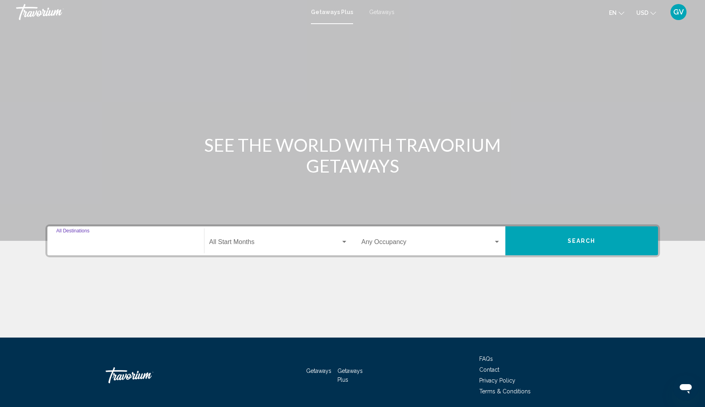
click at [78, 244] on input "Destination All Destinations" at bounding box center [125, 243] width 139 height 7
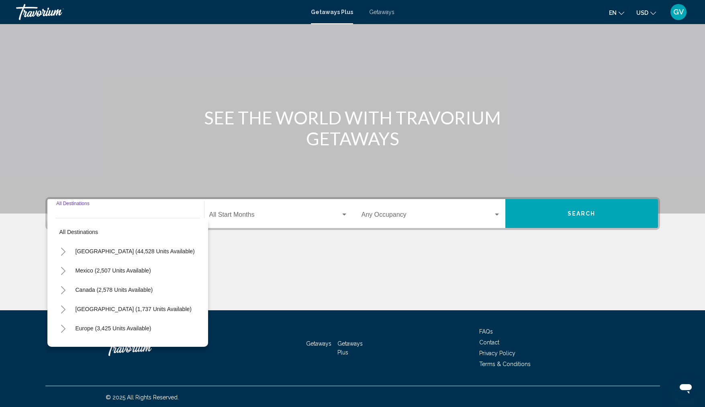
scroll to position [29, 0]
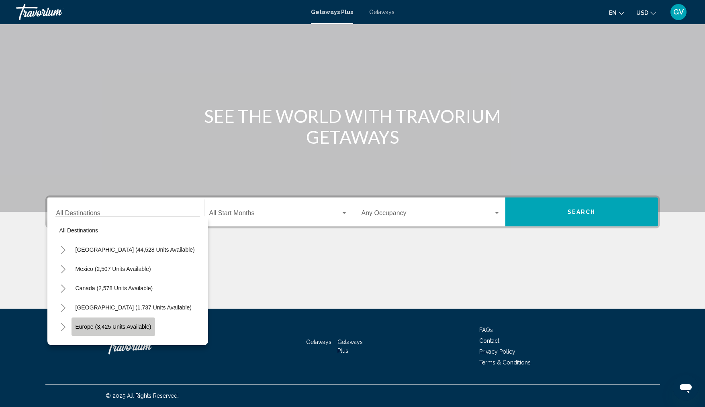
click at [140, 325] on span "Europe (3,425 units available)" at bounding box center [114, 327] width 76 height 6
type input "**********"
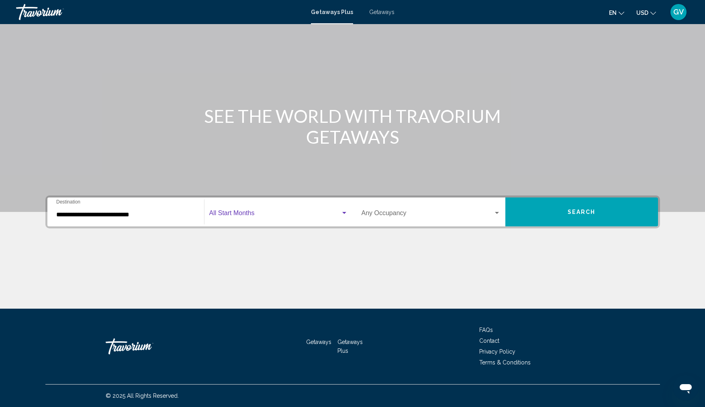
click at [239, 215] on span "Search widget" at bounding box center [274, 214] width 131 height 7
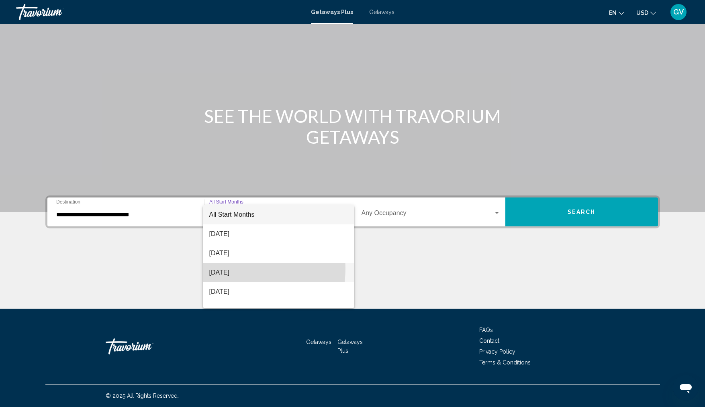
click at [231, 269] on span "October 2025" at bounding box center [278, 272] width 139 height 19
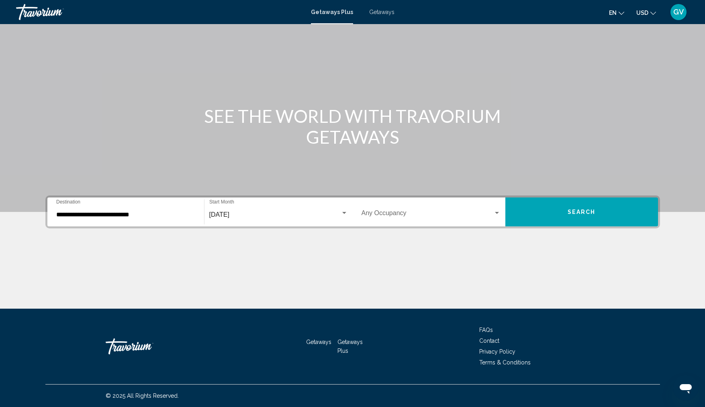
click at [418, 211] on div "Occupancy Any Occupancy" at bounding box center [431, 212] width 139 height 25
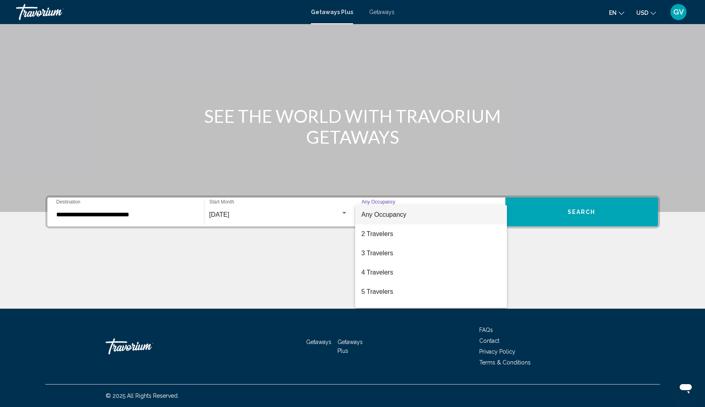
click at [480, 151] on div at bounding box center [352, 203] width 705 height 407
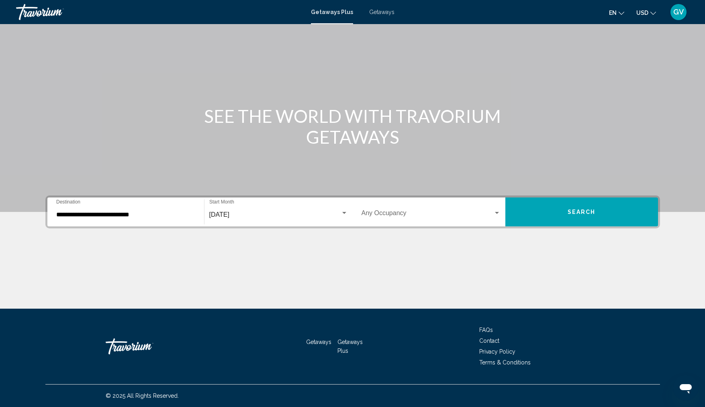
click at [582, 213] on span "Search" at bounding box center [582, 212] width 28 height 6
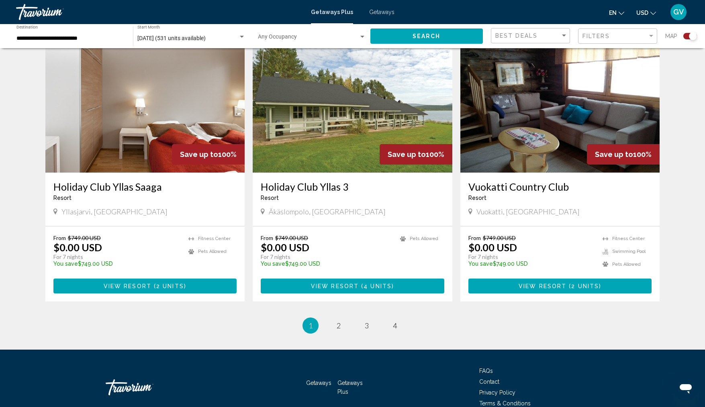
scroll to position [1152, 0]
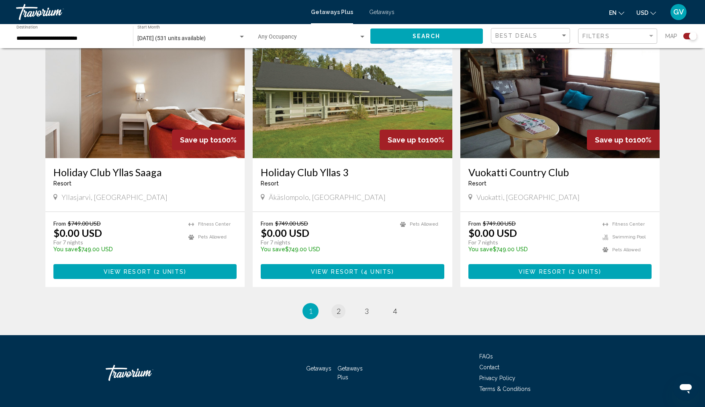
click at [338, 307] on span "2" at bounding box center [339, 311] width 4 height 9
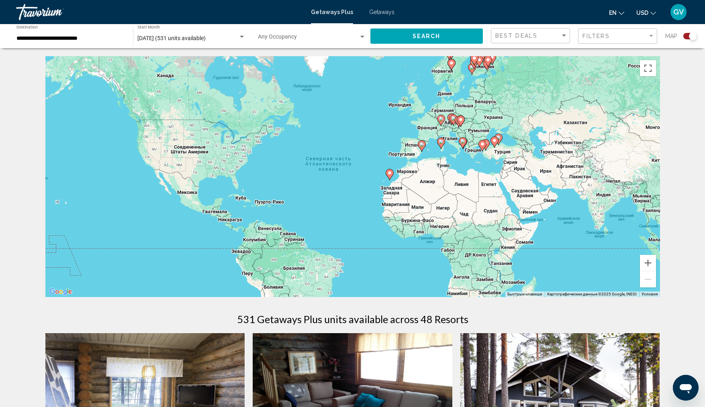
click at [382, 10] on span "Getaways" at bounding box center [381, 12] width 25 height 6
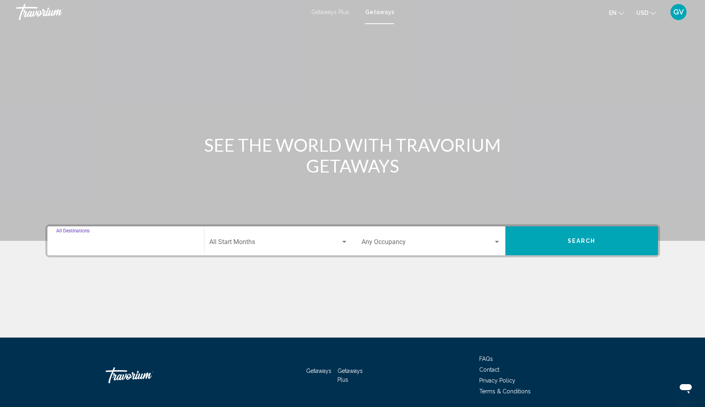
click at [106, 246] on input "Destination All Destinations" at bounding box center [125, 243] width 139 height 7
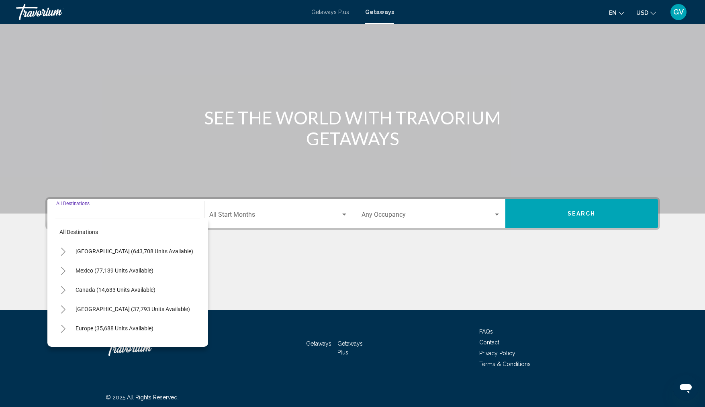
scroll to position [29, 0]
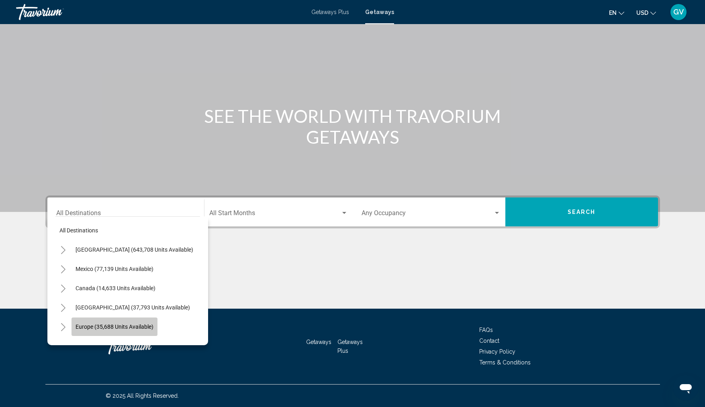
click at [132, 324] on span "Europe (35,688 units available)" at bounding box center [115, 327] width 78 height 6
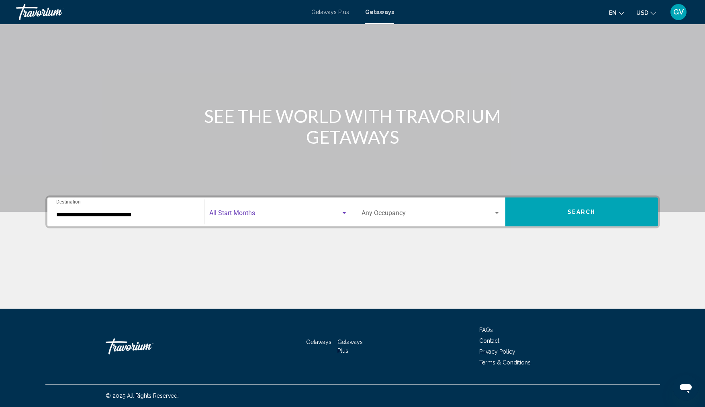
click at [346, 211] on div "Search widget" at bounding box center [344, 213] width 7 height 6
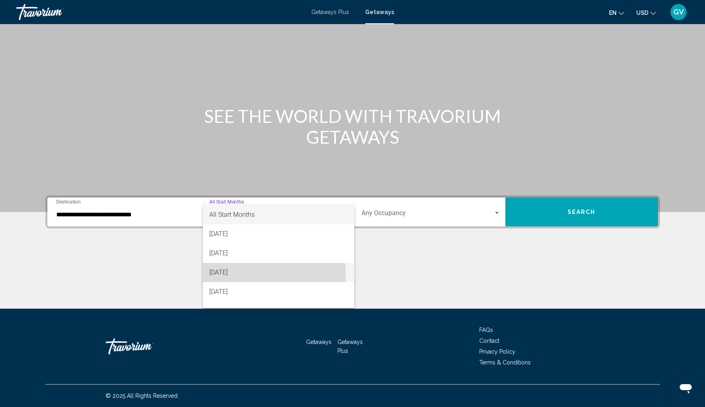
click at [231, 277] on span "October 2025" at bounding box center [278, 272] width 139 height 19
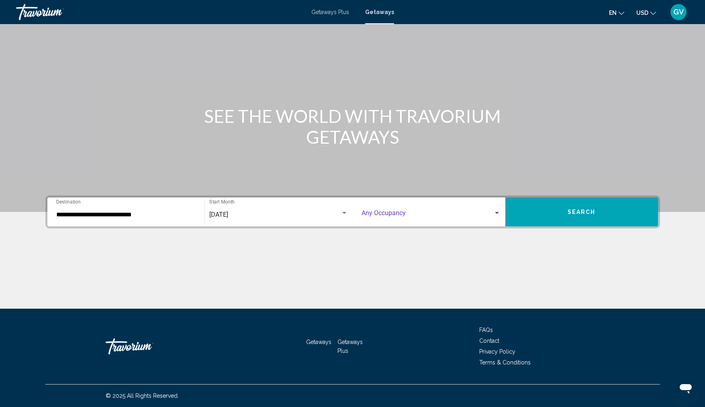
click at [413, 215] on span "Search widget" at bounding box center [428, 214] width 132 height 7
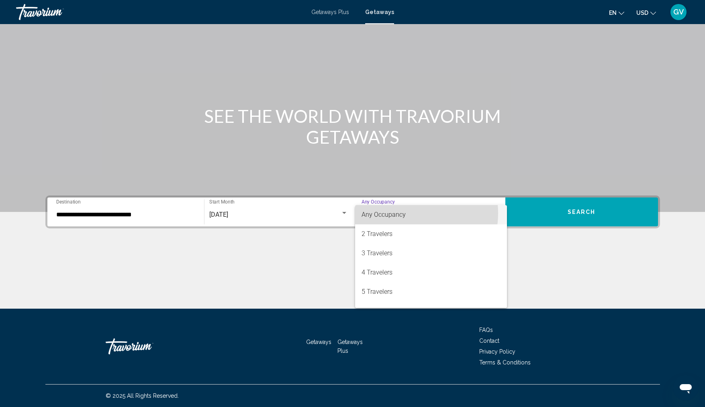
click at [406, 213] on span "Any Occupancy" at bounding box center [431, 214] width 139 height 19
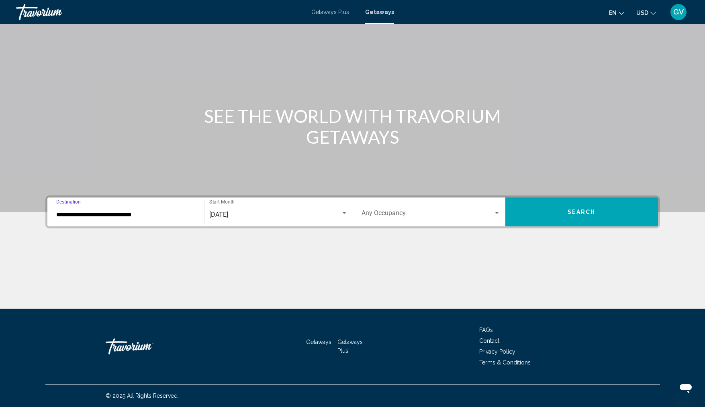
click at [59, 216] on input "**********" at bounding box center [125, 214] width 139 height 7
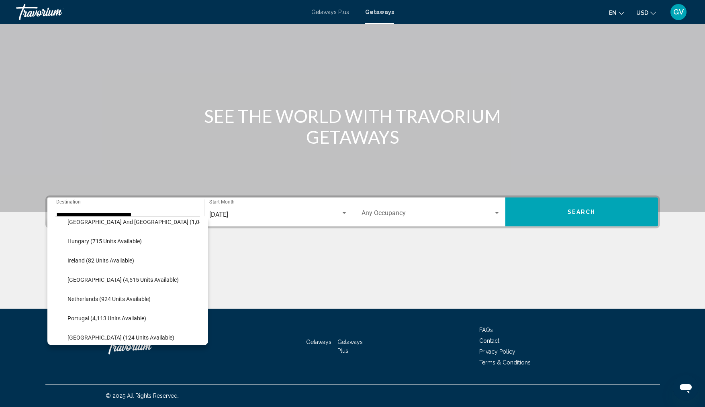
scroll to position [286, 0]
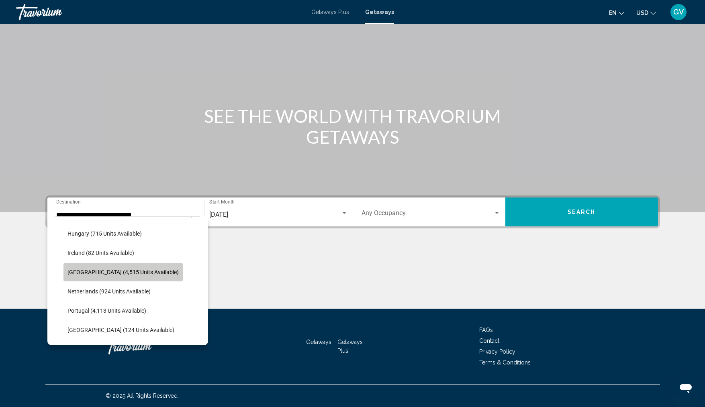
click at [128, 271] on span "Italy (4,515 units available)" at bounding box center [122, 272] width 111 height 6
type input "**********"
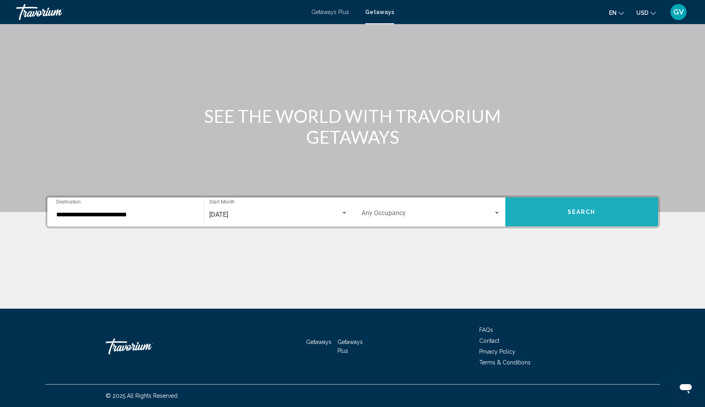
click at [586, 212] on span "Search" at bounding box center [582, 212] width 28 height 6
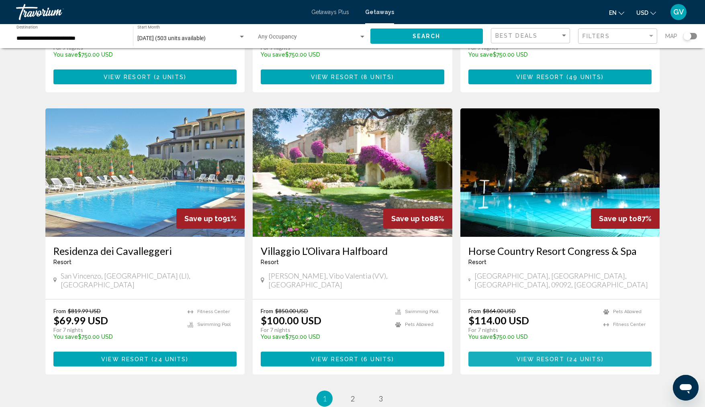
scroll to position [826, 0]
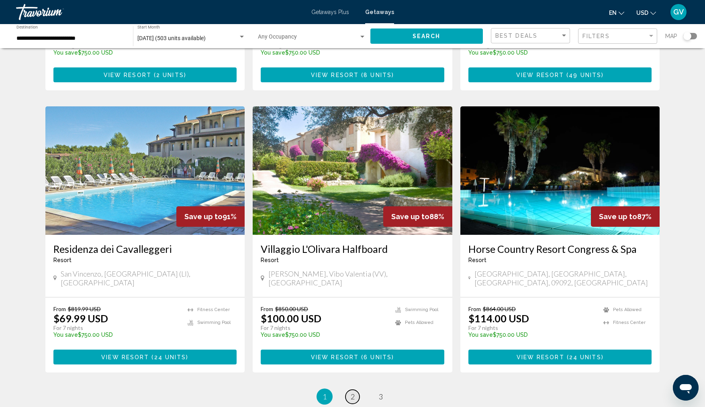
click at [354, 393] on span "2" at bounding box center [353, 397] width 4 height 9
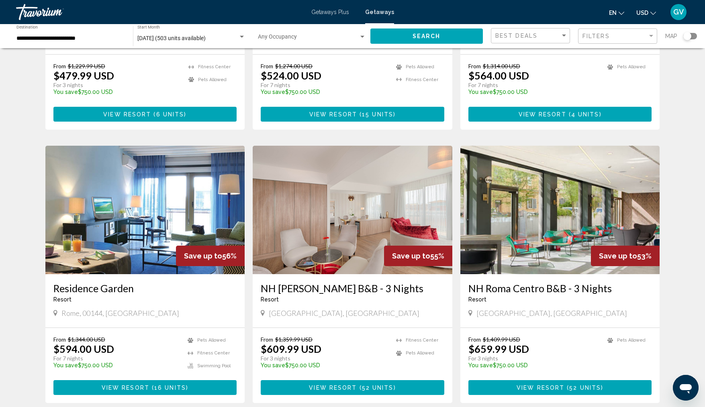
scroll to position [819, 0]
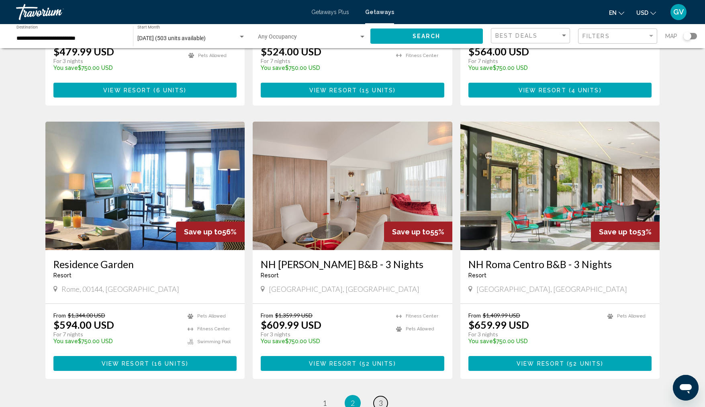
click at [384, 397] on link "page 3" at bounding box center [381, 404] width 14 height 14
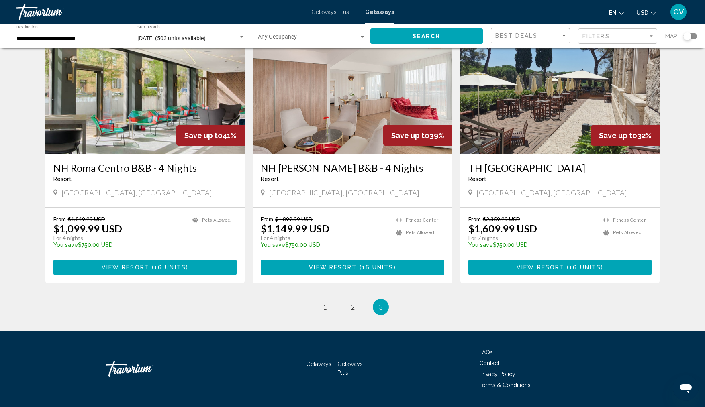
scroll to position [337, 0]
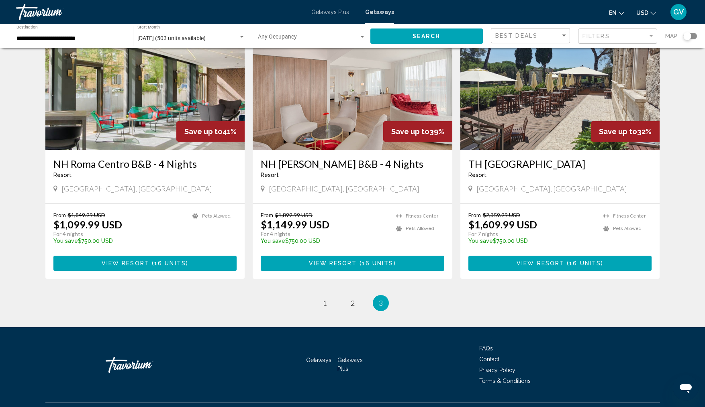
click at [674, 352] on div "Getaways Getaways Plus FAQs Contact Privacy Policy Terms & Conditions © 2025 Al…" at bounding box center [352, 376] width 647 height 98
click at [328, 310] on li "page 1" at bounding box center [325, 303] width 16 height 16
click at [325, 301] on span "1" at bounding box center [325, 303] width 4 height 9
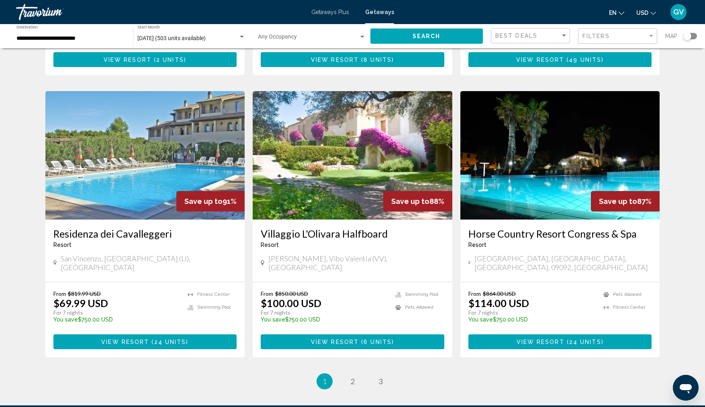
scroll to position [839, 0]
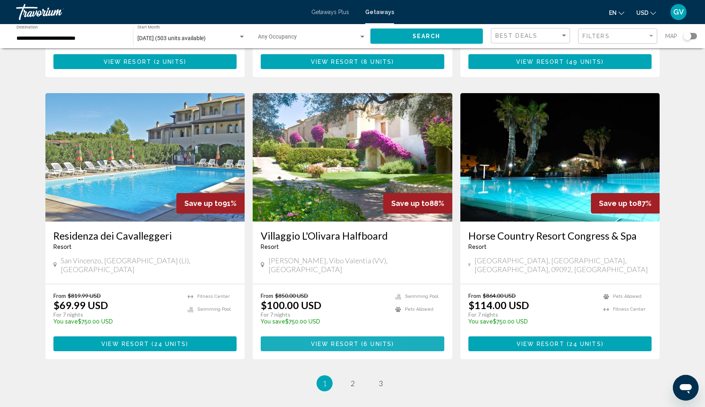
click at [323, 341] on span "View Resort" at bounding box center [335, 344] width 48 height 6
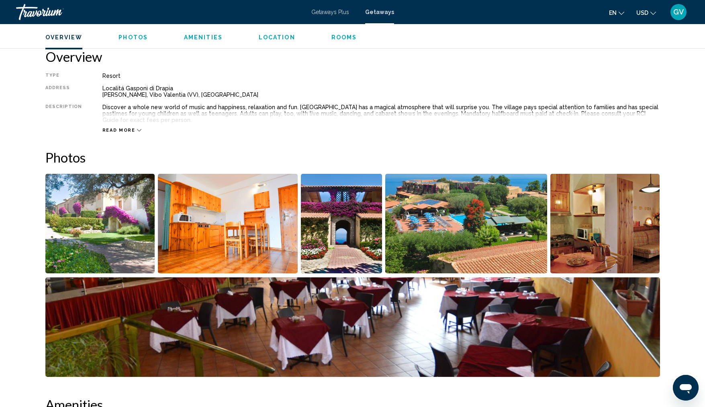
scroll to position [243, 0]
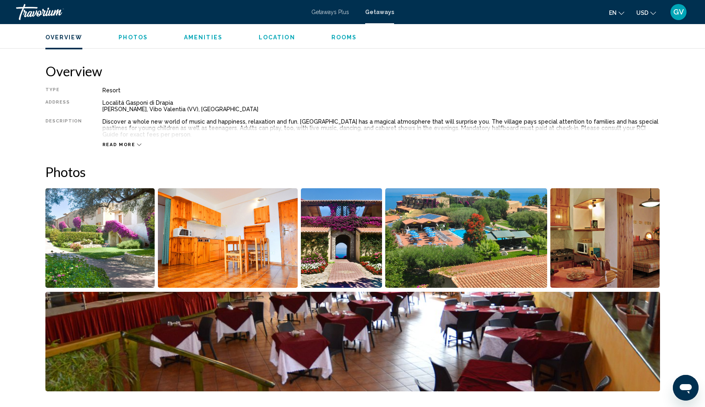
click at [241, 261] on img "Open full-screen image slider" at bounding box center [228, 238] width 140 height 100
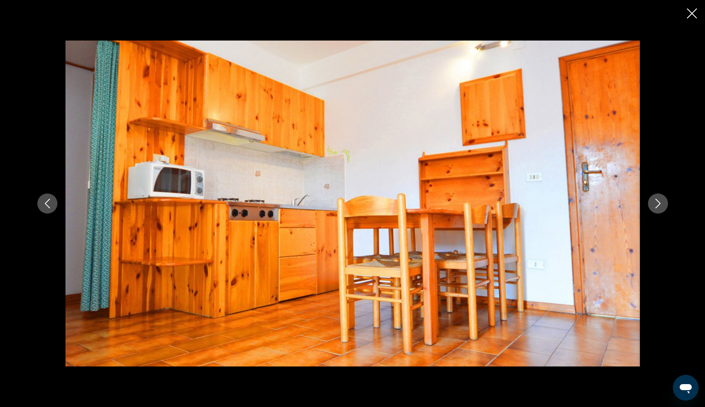
click at [666, 208] on button "Next image" at bounding box center [658, 204] width 20 height 20
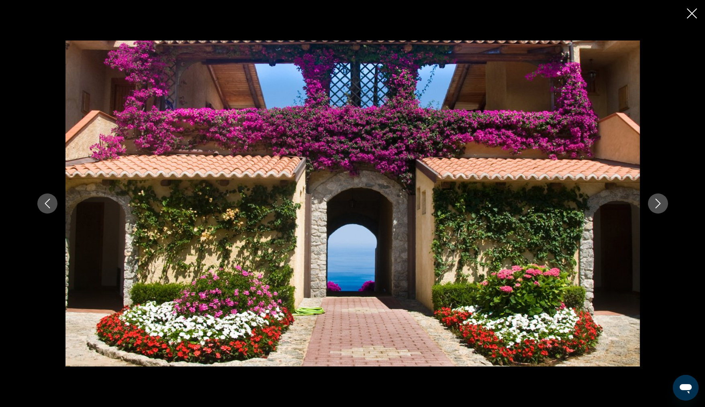
click at [663, 204] on button "Next image" at bounding box center [658, 204] width 20 height 20
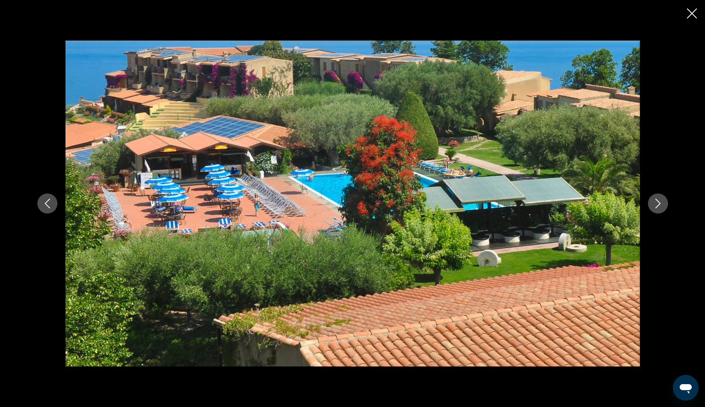
click at [658, 204] on icon "Next image" at bounding box center [658, 204] width 10 height 10
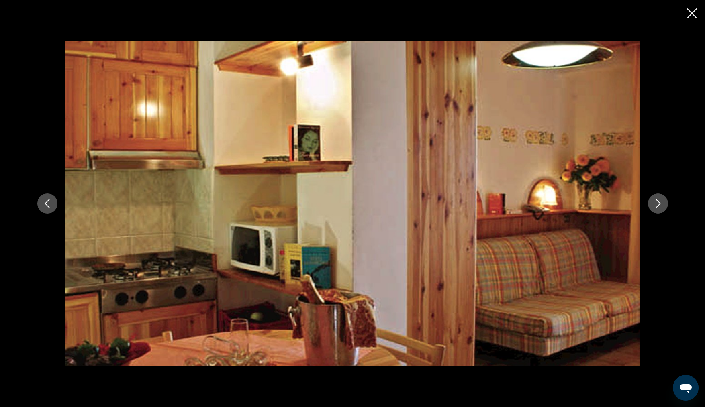
click at [666, 210] on div "Main content" at bounding box center [352, 204] width 647 height 326
click at [657, 209] on button "Next image" at bounding box center [658, 204] width 20 height 20
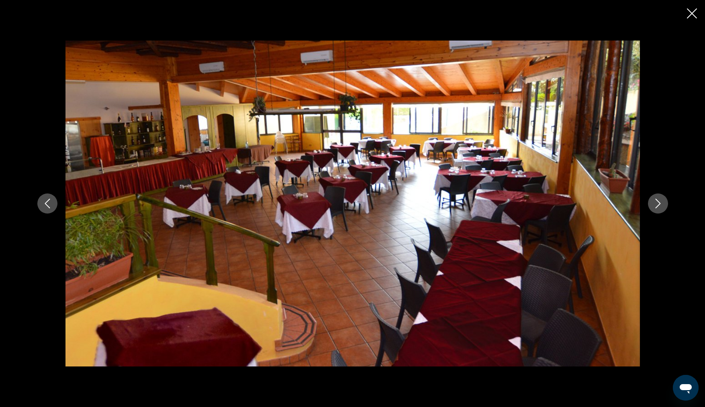
scroll to position [452, 0]
click at [662, 213] on div "Main content" at bounding box center [352, 204] width 647 height 326
click at [693, 13] on icon "Close slideshow" at bounding box center [692, 13] width 10 height 10
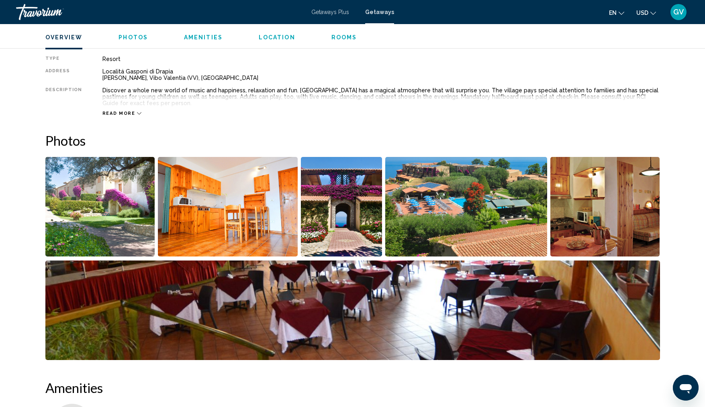
scroll to position [250, 0]
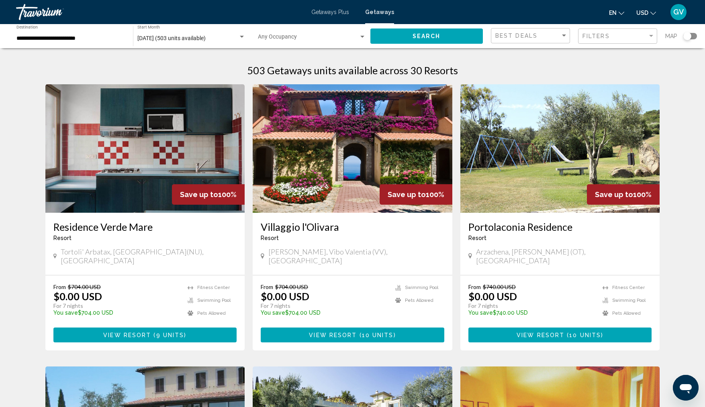
click at [565, 284] on p "From $740.00 USD" at bounding box center [531, 287] width 127 height 7
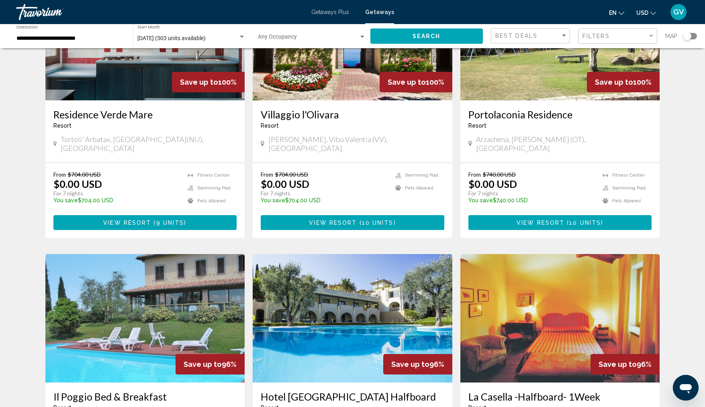
scroll to position [137, 0]
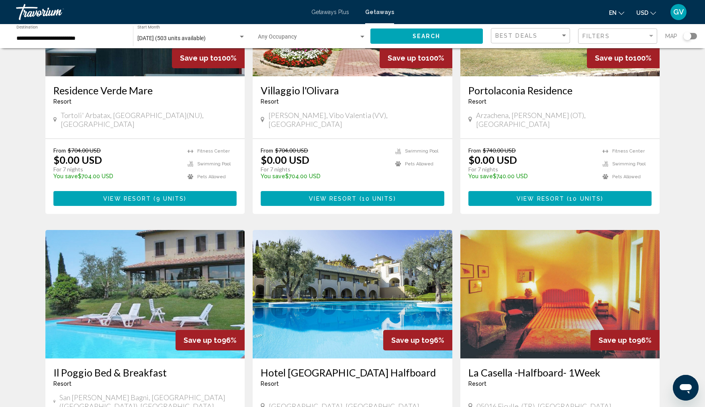
click at [331, 311] on img "Main content" at bounding box center [353, 294] width 200 height 129
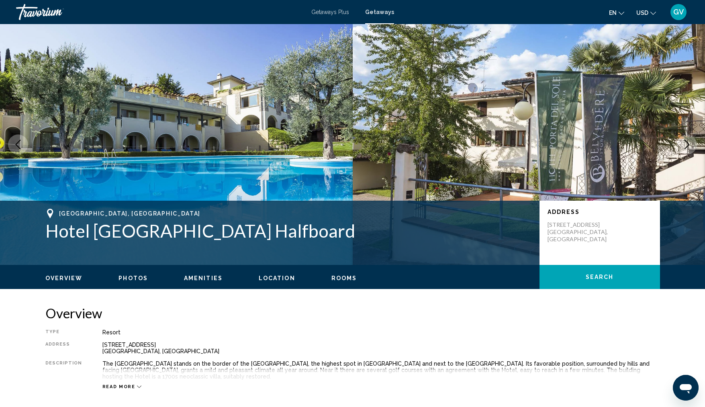
click at [465, 375] on div "Read more" at bounding box center [381, 379] width 558 height 22
click at [137, 387] on icon "Main content" at bounding box center [139, 387] width 4 height 4
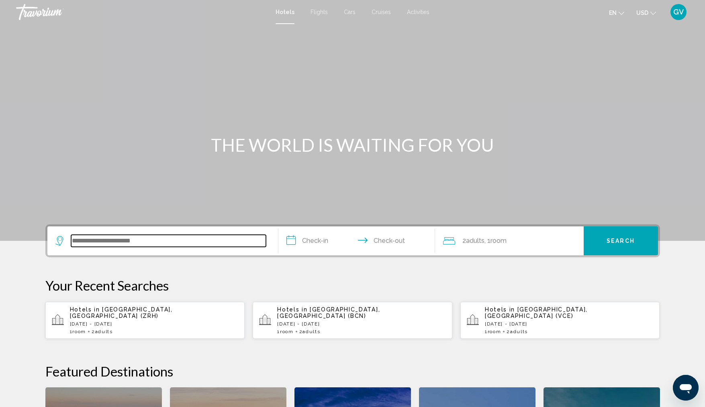
click at [106, 243] on input "Search widget" at bounding box center [168, 241] width 195 height 12
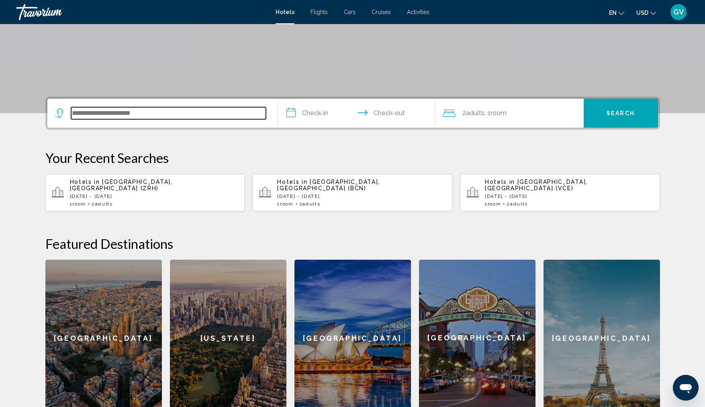
scroll to position [198, 0]
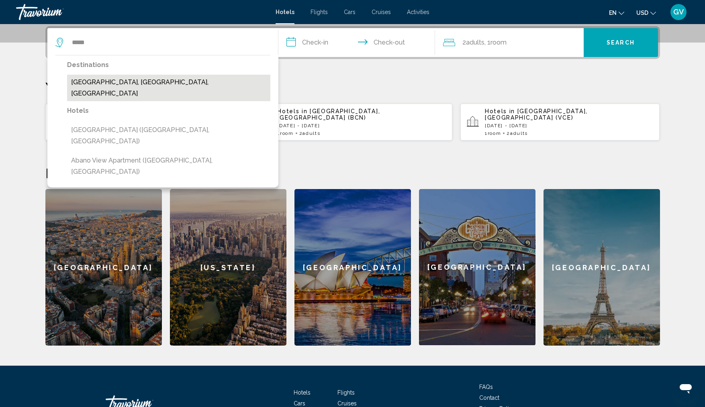
click at [145, 82] on button "[GEOGRAPHIC_DATA], [GEOGRAPHIC_DATA], [GEOGRAPHIC_DATA]" at bounding box center [168, 88] width 203 height 27
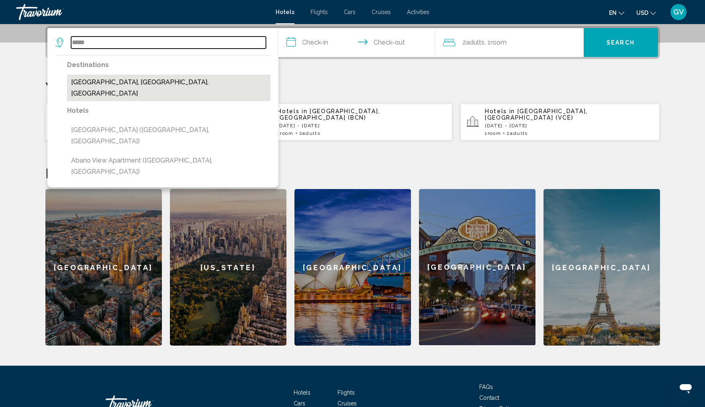
type input "**********"
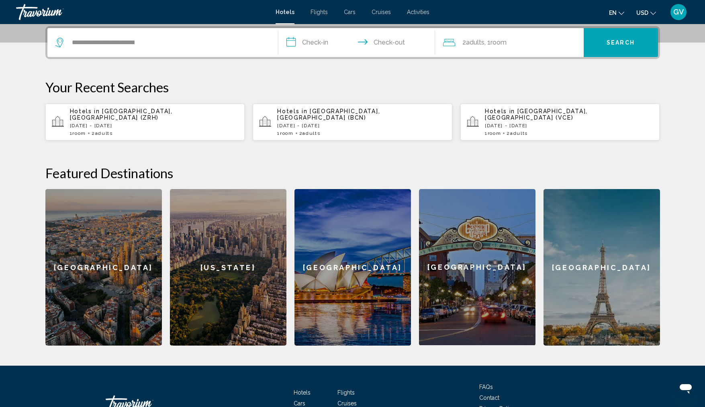
click at [293, 39] on input "**********" at bounding box center [358, 43] width 160 height 31
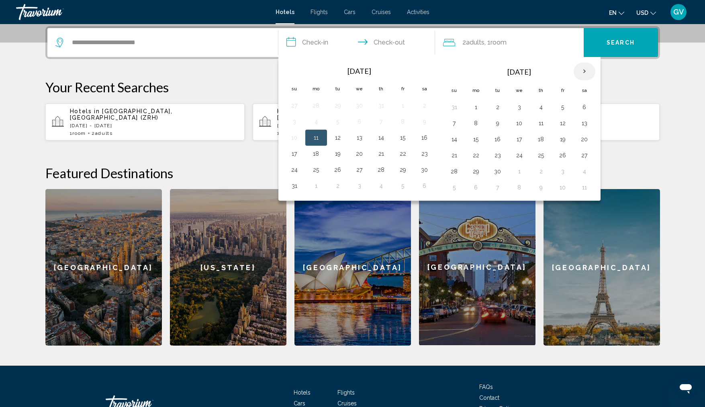
click at [587, 70] on th "Next month" at bounding box center [585, 72] width 22 height 18
click at [521, 143] on button "15" at bounding box center [519, 139] width 13 height 11
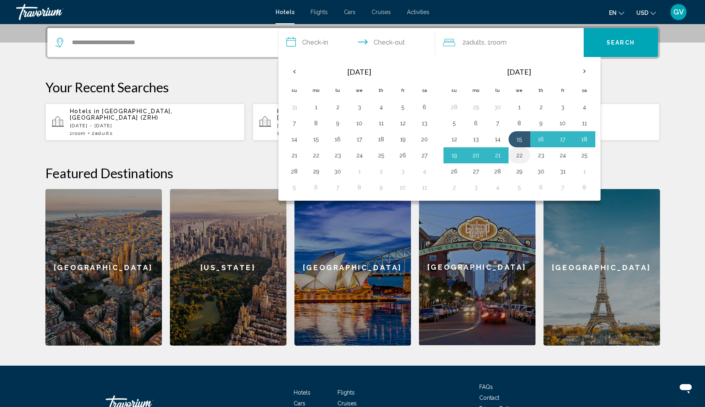
click at [522, 158] on button "22" at bounding box center [519, 155] width 13 height 11
type input "**********"
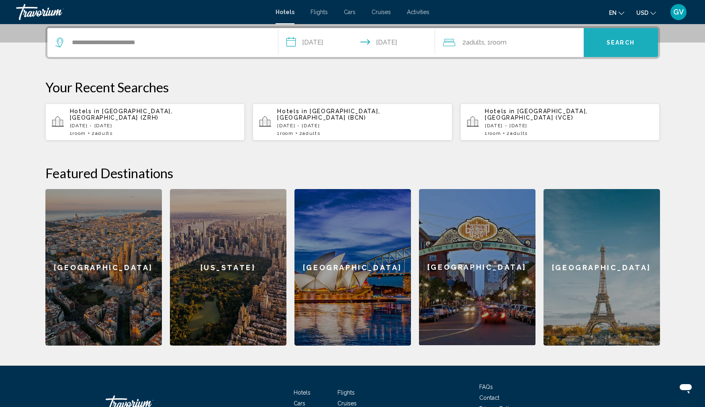
click at [615, 42] on span "Search" at bounding box center [621, 43] width 28 height 6
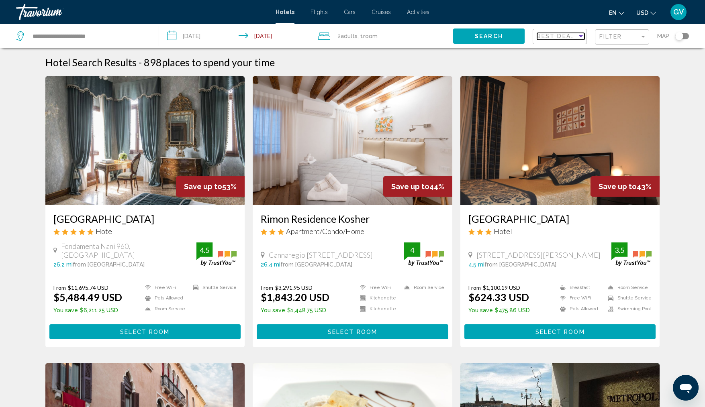
click at [550, 35] on span "Best Deals" at bounding box center [558, 36] width 42 height 6
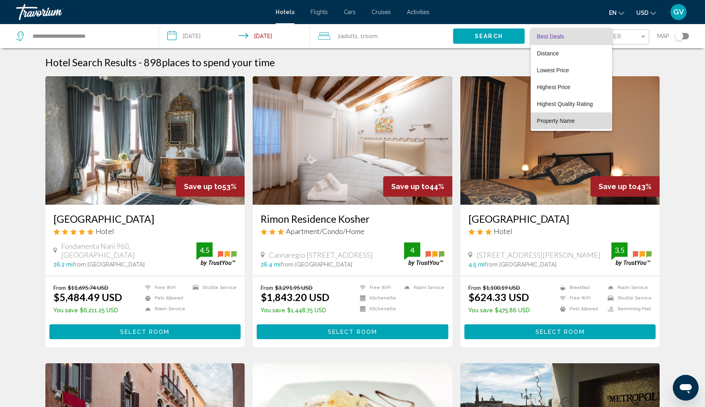
click at [553, 124] on span "Property Name" at bounding box center [556, 121] width 38 height 6
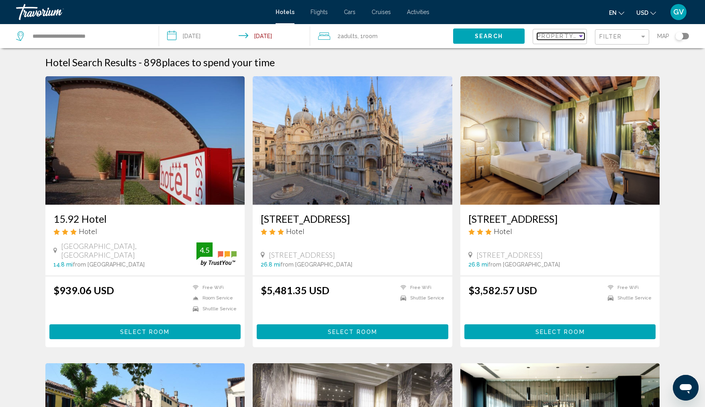
click at [549, 35] on span "Property Name" at bounding box center [565, 36] width 57 height 6
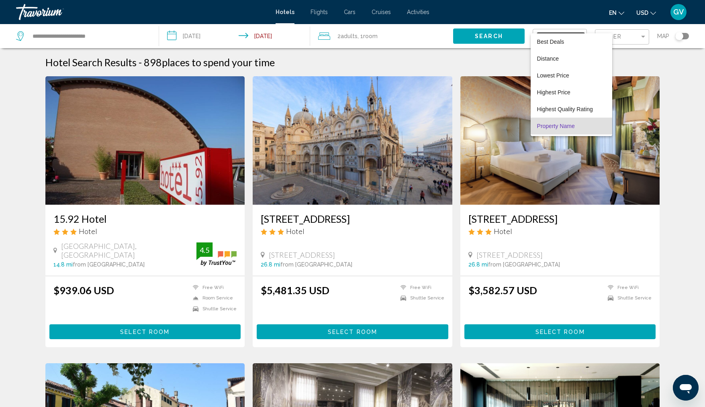
scroll to position [15, 0]
click at [679, 99] on div at bounding box center [352, 203] width 705 height 407
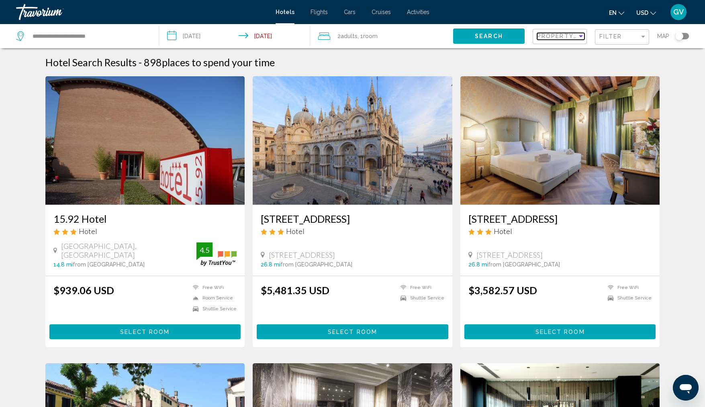
click at [581, 37] on div "Sort by" at bounding box center [581, 36] width 4 height 2
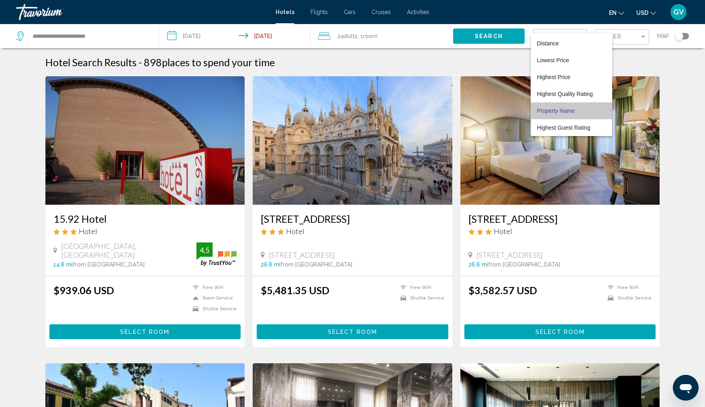
click at [569, 109] on span "Property Name" at bounding box center [556, 111] width 38 height 6
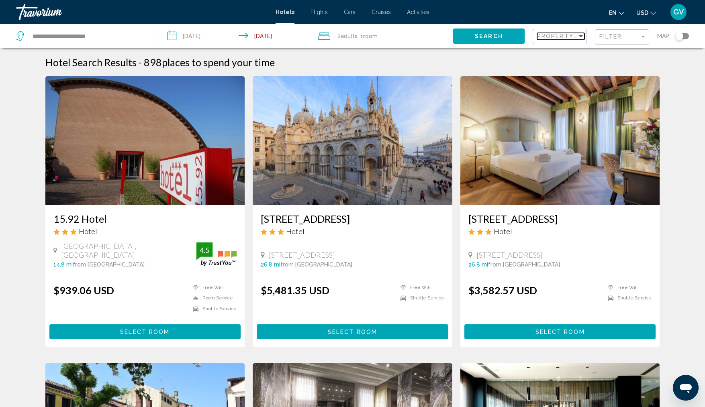
click at [552, 39] on span "Property Name" at bounding box center [565, 36] width 57 height 6
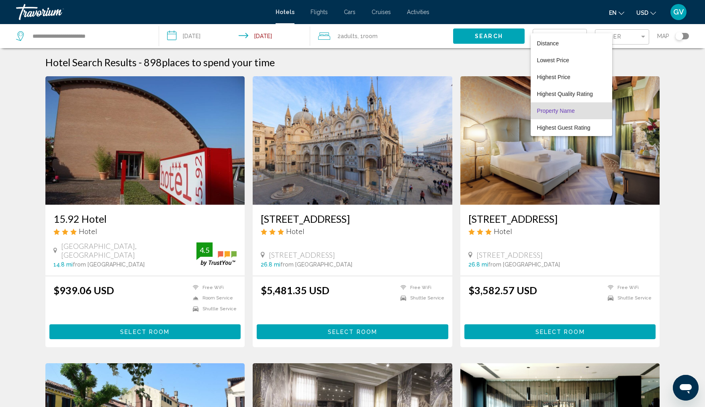
click at [667, 48] on div at bounding box center [352, 203] width 705 height 407
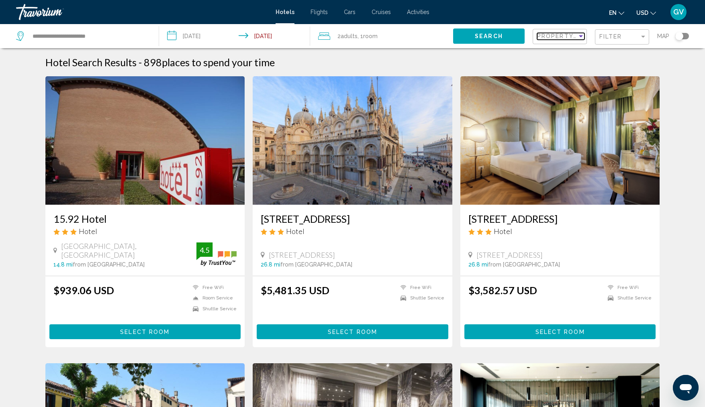
click at [583, 33] on div "Sort by" at bounding box center [580, 36] width 7 height 6
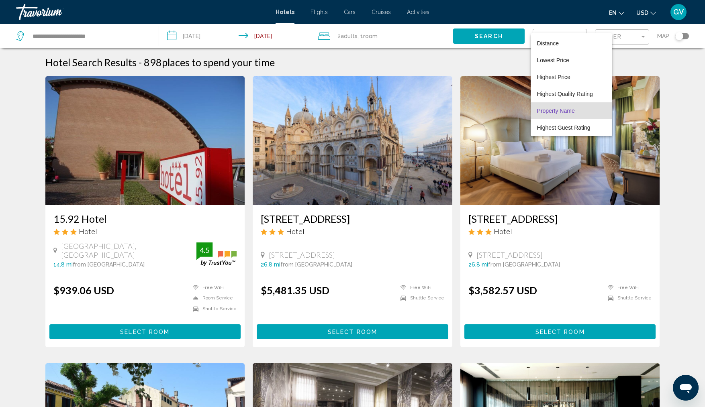
click at [565, 111] on span "Property Name" at bounding box center [556, 111] width 38 height 6
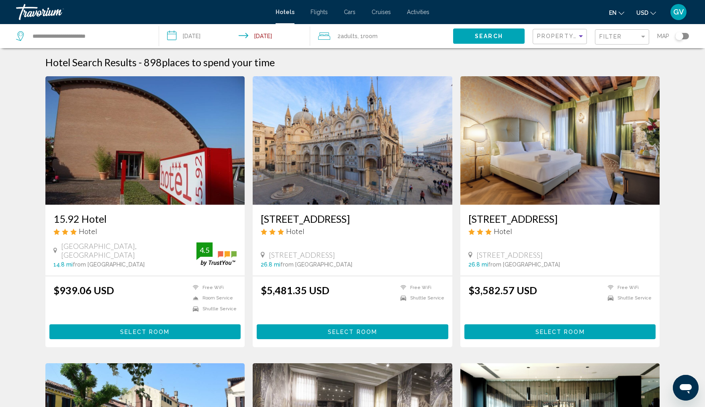
click at [565, 111] on img "Main content" at bounding box center [560, 140] width 200 height 129
click at [561, 39] on span "Property Name" at bounding box center [565, 36] width 57 height 6
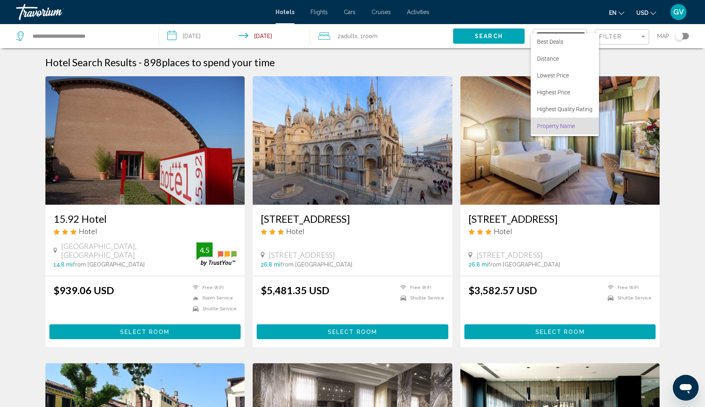
scroll to position [15, 0]
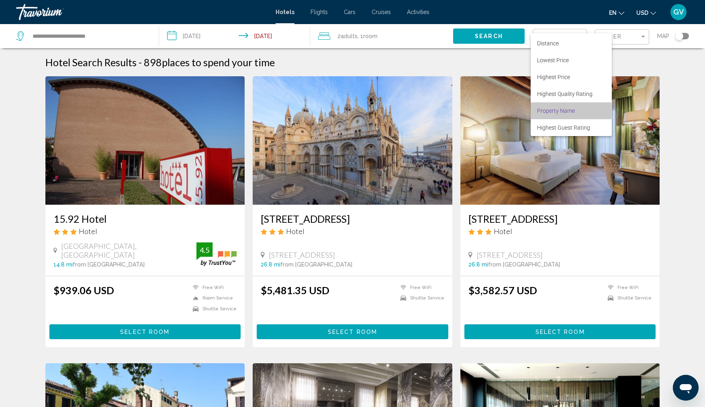
click at [550, 110] on span "Property Name" at bounding box center [556, 111] width 38 height 6
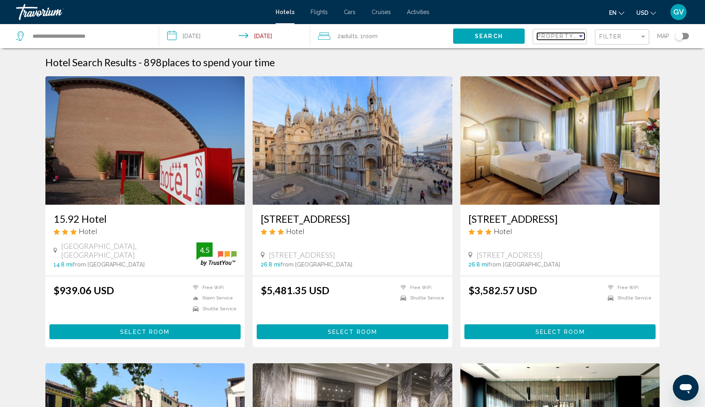
click at [544, 38] on span "Property Name" at bounding box center [565, 36] width 57 height 6
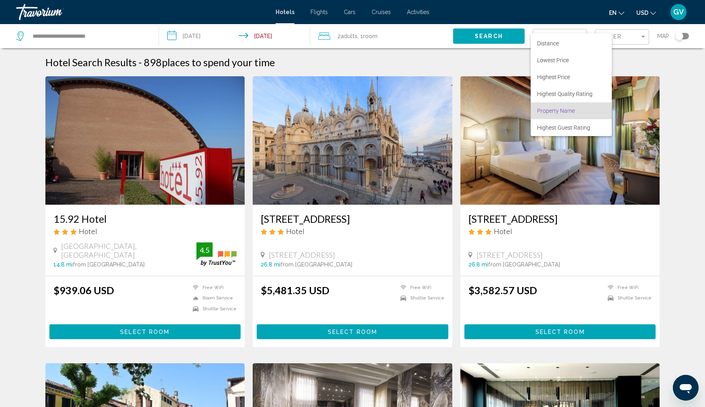
click at [669, 75] on div at bounding box center [352, 203] width 705 height 407
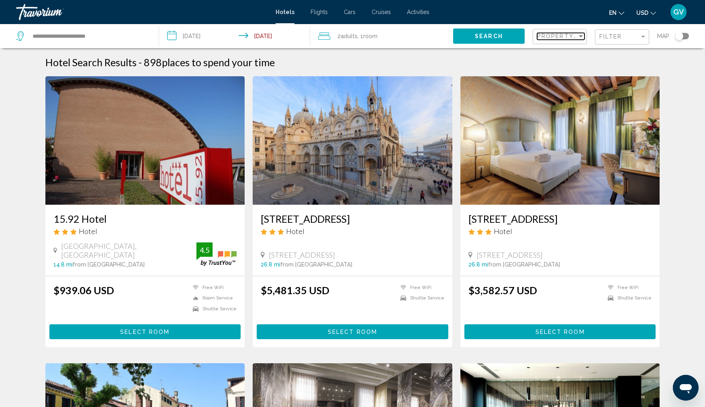
click at [575, 37] on span "Property Name" at bounding box center [565, 36] width 57 height 6
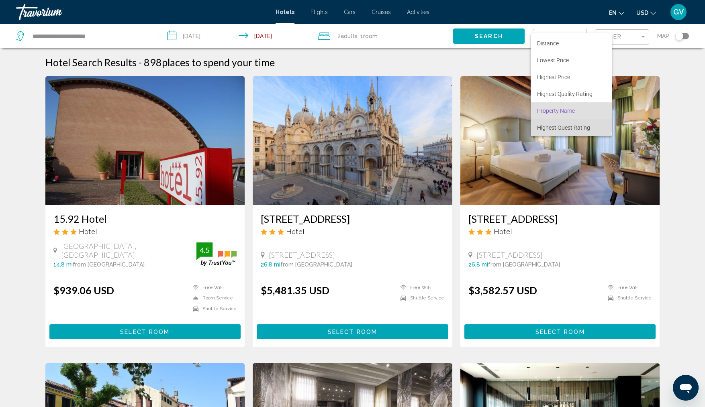
click at [557, 120] on span "Highest Guest Rating" at bounding box center [571, 127] width 68 height 17
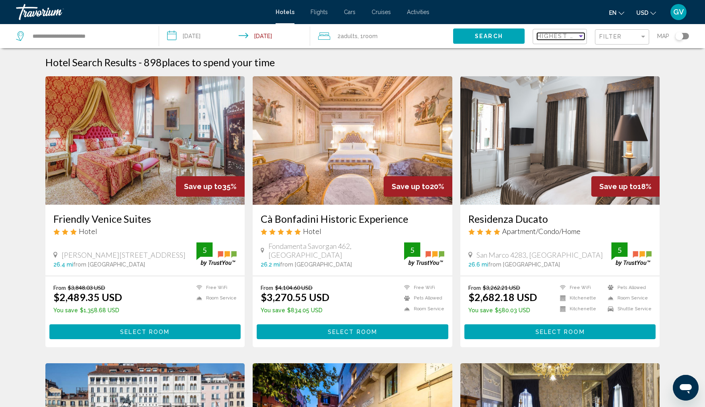
click at [567, 34] on span "Highest Guest Rating" at bounding box center [579, 36] width 84 height 6
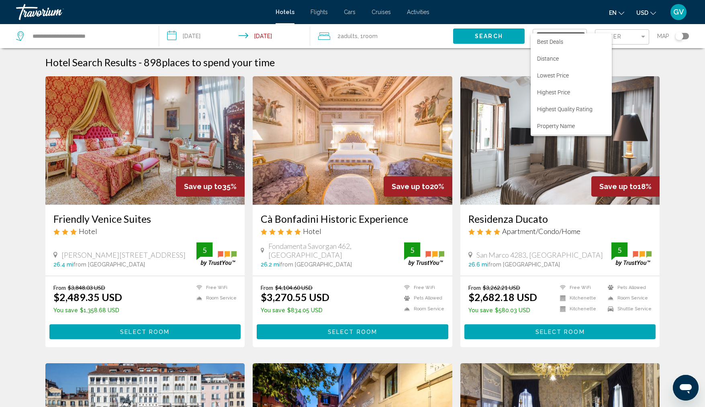
scroll to position [15, 0]
click at [552, 110] on span "Property Name" at bounding box center [556, 111] width 38 height 6
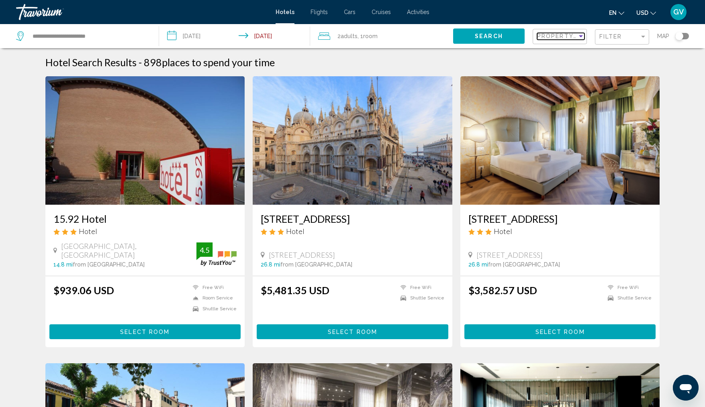
click at [582, 34] on div "Sort by" at bounding box center [580, 36] width 7 height 6
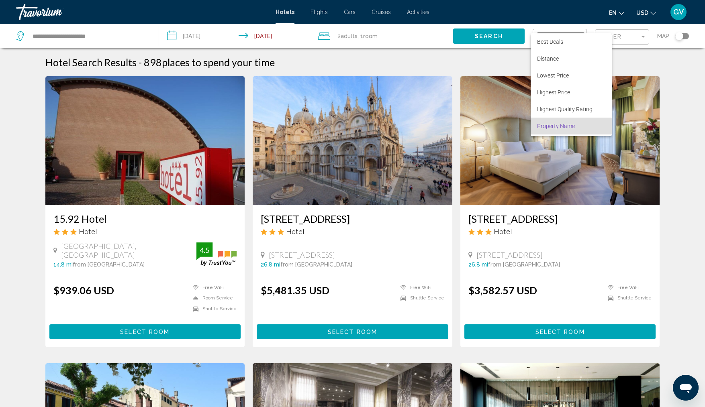
scroll to position [15, 0]
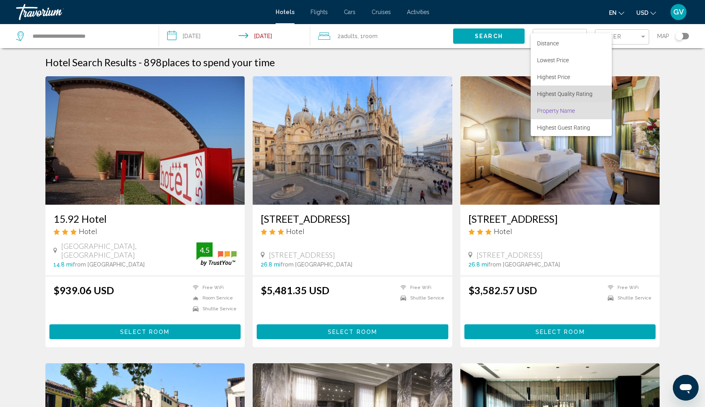
click at [560, 93] on span "Highest Quality Rating" at bounding box center [564, 94] width 55 height 6
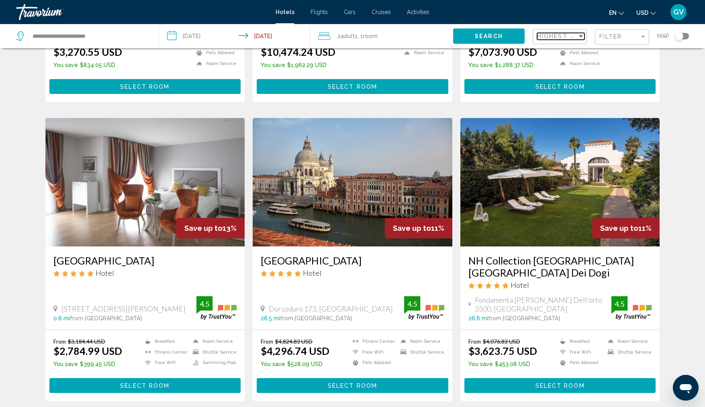
scroll to position [849, 0]
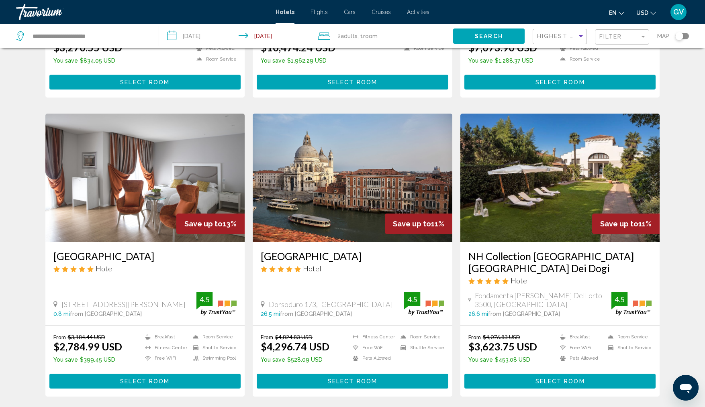
click at [129, 175] on img "Main content" at bounding box center [145, 178] width 200 height 129
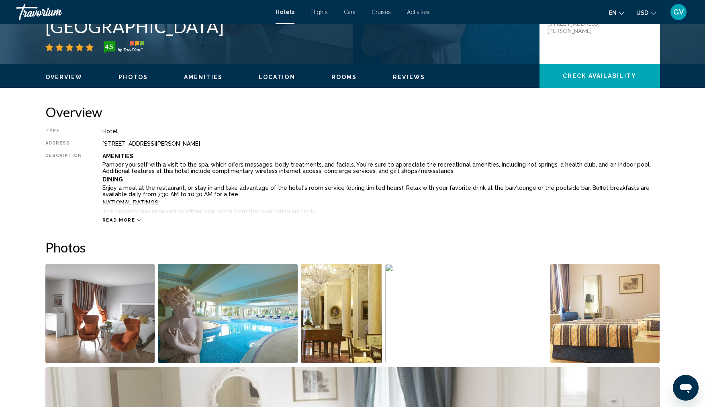
scroll to position [190, 0]
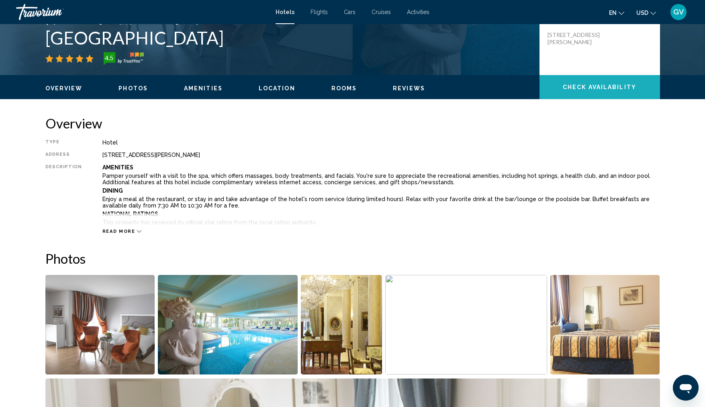
click at [604, 84] on span "Check Availability" at bounding box center [600, 87] width 74 height 6
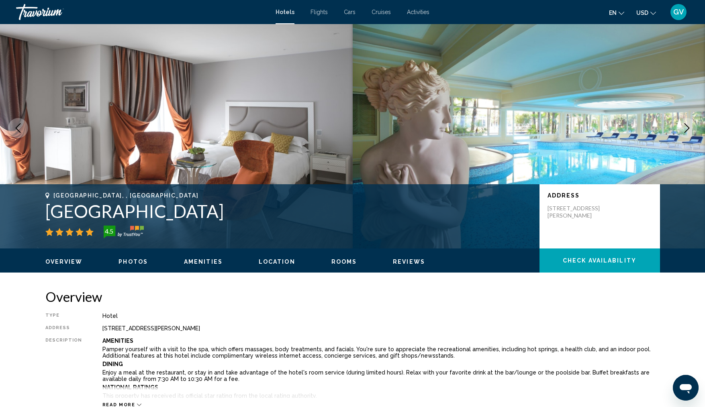
scroll to position [0, 0]
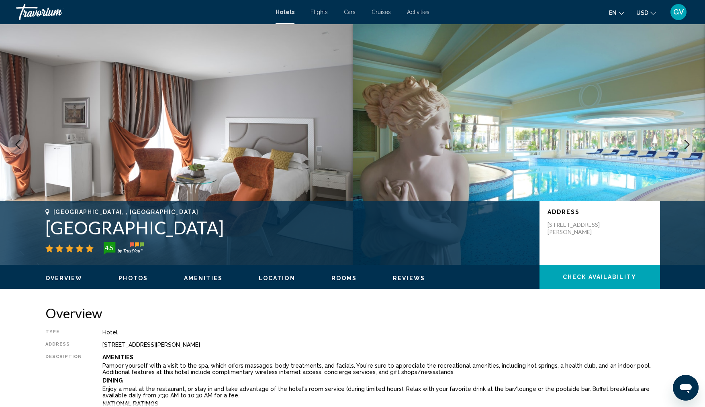
drag, startPoint x: 599, startPoint y: 231, endPoint x: 544, endPoint y: 223, distance: 55.7
click at [544, 223] on div "Address [STREET_ADDRESS][PERSON_NAME]" at bounding box center [600, 233] width 121 height 64
copy p "[STREET_ADDRESS][PERSON_NAME]"
